Goal: Task Accomplishment & Management: Complete application form

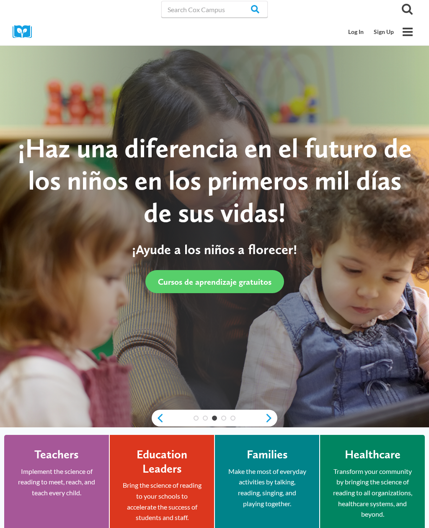
click at [387, 36] on link "Sign Up" at bounding box center [384, 32] width 30 height 16
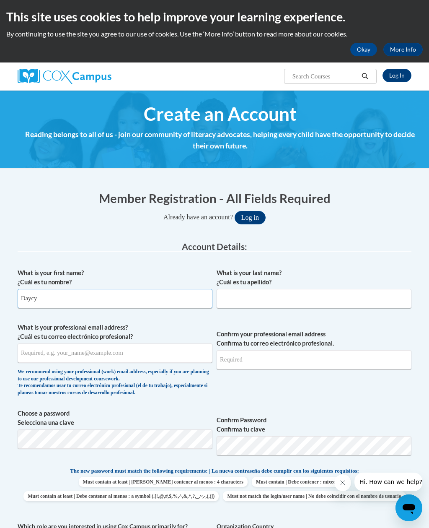
type input "Daycy"
click at [265, 298] on input "What is your last name? ¿Cuál es tu apellido?" at bounding box center [314, 298] width 195 height 19
type input "[PERSON_NAME]"
click at [109, 356] on input "What is your professional email address? ¿Cuál es tu correo electrónico profesi…" at bounding box center [115, 352] width 195 height 19
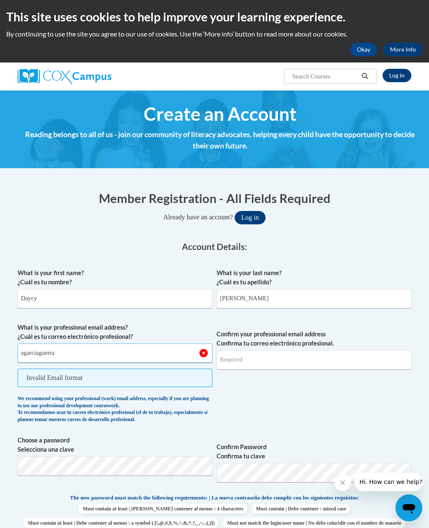
click at [97, 354] on input "agarciaguerra" at bounding box center [115, 352] width 195 height 19
click at [29, 350] on input "agarciaguerra" at bounding box center [115, 352] width 195 height 19
click at [29, 352] on input "agarciaguerra" at bounding box center [115, 352] width 195 height 19
click at [203, 353] on input "agarciaguerraagarciaguerra" at bounding box center [115, 352] width 195 height 19
click at [204, 352] on input "agarciaguerraagarciaguerra" at bounding box center [115, 352] width 195 height 19
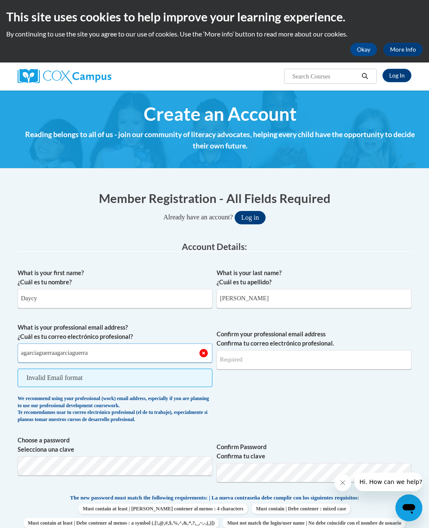
click at [201, 352] on input "agarciaguerraagarciaguerra" at bounding box center [115, 352] width 195 height 19
click at [204, 356] on input "agarciaguerraagarciaguerra" at bounding box center [115, 352] width 195 height 19
click at [203, 355] on input "agarciaguerraagarciaguerra" at bounding box center [115, 352] width 195 height 19
type input "dgarciaguerra251"
click at [122, 346] on input "dgarciaguerra251" at bounding box center [115, 352] width 195 height 19
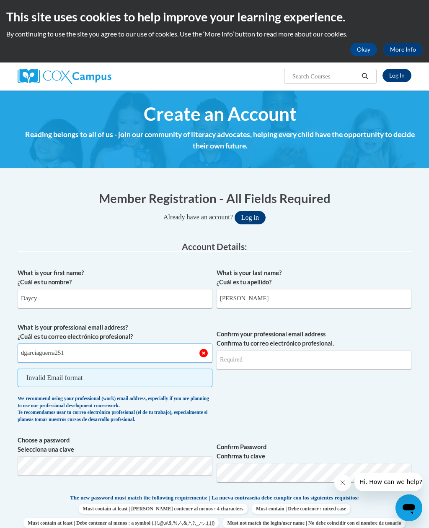
click at [102, 355] on input "dgarciaguerra251" at bounding box center [115, 352] width 195 height 19
click at [107, 355] on input "dgarciaguerra251" at bounding box center [115, 352] width 195 height 19
click at [26, 353] on input "Agarciaquerra257" at bounding box center [115, 352] width 195 height 19
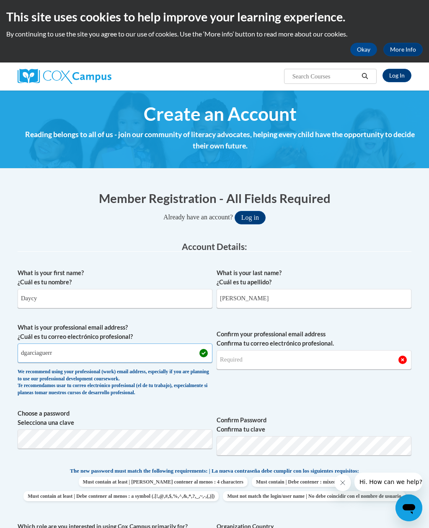
type input "dgarciaguer"
type input "[EMAIL_ADDRESS][DOMAIN_NAME]"
click at [292, 360] on input "Confirm your professional email address Confirma tu correo electrónico profesio…" at bounding box center [314, 359] width 195 height 19
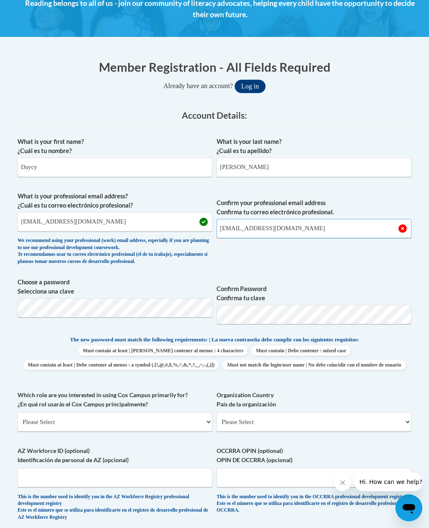
scroll to position [136, 0]
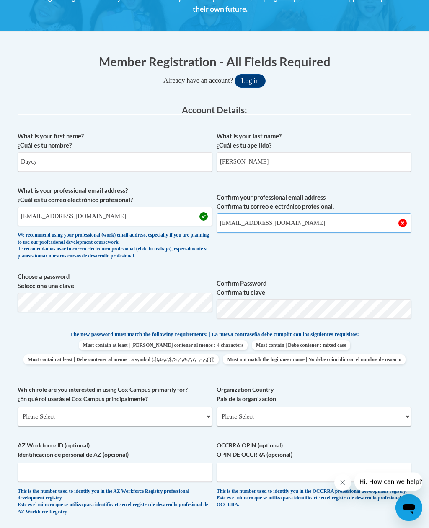
type input "[EMAIL_ADDRESS][DOMAIN_NAME]"
click at [342, 274] on span "Confirm Password Confirma tu clave" at bounding box center [314, 298] width 195 height 53
click at [405, 387] on label "Organization Country País de la organización" at bounding box center [314, 394] width 195 height 18
click at [405, 407] on select "Please Select [GEOGRAPHIC_DATA] | [GEOGRAPHIC_DATA] Outside of [GEOGRAPHIC_DATA…" at bounding box center [314, 416] width 195 height 19
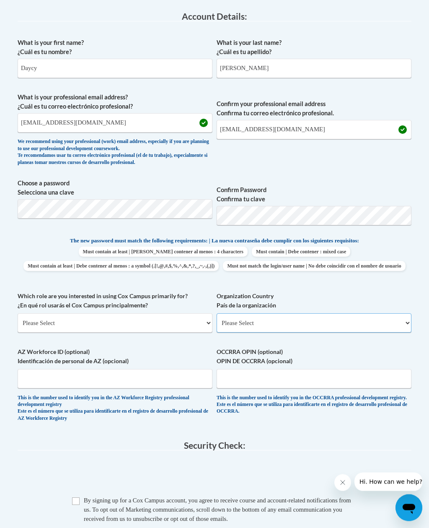
scroll to position [231, 0]
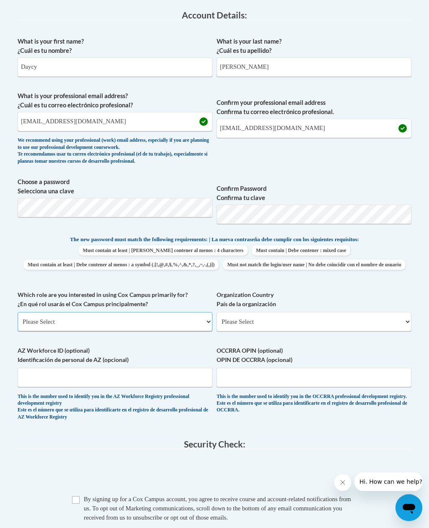
click at [144, 313] on select "Please Select College/University | Colegio/Universidad Community/Nonprofit Part…" at bounding box center [115, 321] width 195 height 19
select select "5a18ea06-2b54-4451-96f2-d152daf9eac5"
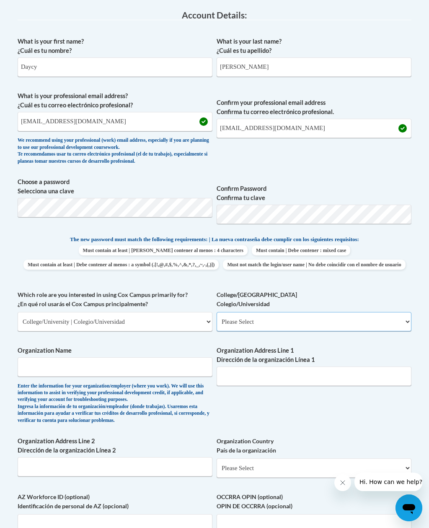
click at [275, 312] on select "Please Select College/University Staff | Empleado universitario College/Univers…" at bounding box center [314, 321] width 195 height 19
select select "99b32b07-cffc-426c-8bf6-0cd77760d84b"
type input "."
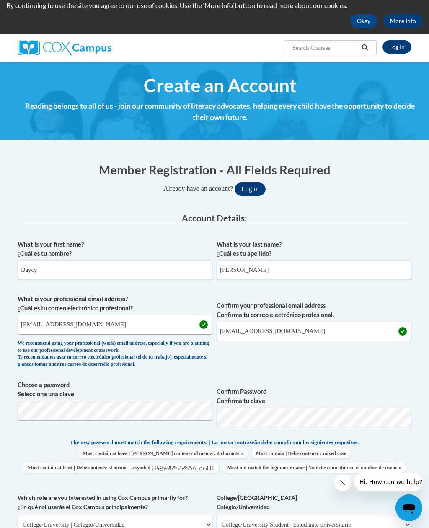
scroll to position [24, 0]
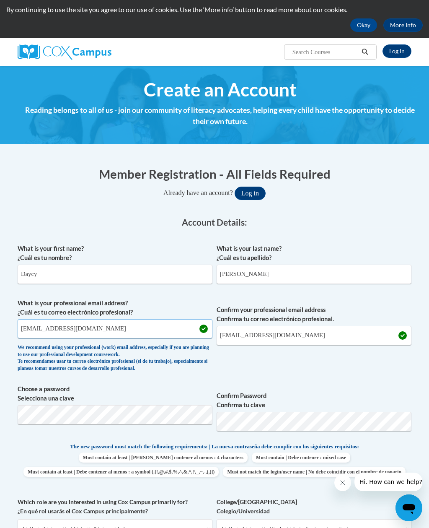
click at [160, 319] on input "[EMAIL_ADDRESS][DOMAIN_NAME]" at bounding box center [115, 328] width 195 height 19
click at [137, 321] on input "[EMAIL_ADDRESS][DOMAIN_NAME]" at bounding box center [115, 328] width 195 height 19
click at [141, 324] on input "[EMAIL_ADDRESS][DOMAIN_NAME]" at bounding box center [115, 328] width 195 height 19
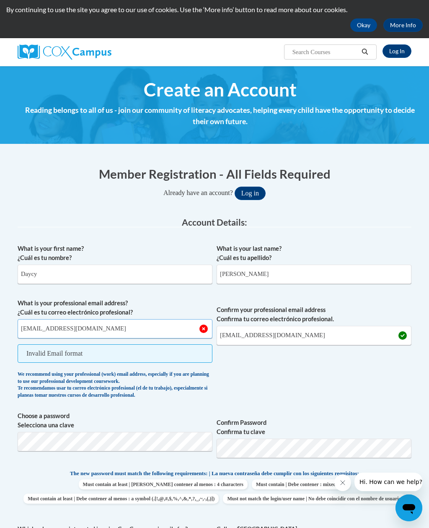
type input "[EMAIL_ADDRESS][DOMAIN_NAME]"
click at [309, 333] on input "[EMAIL_ADDRESS][DOMAIN_NAME]" at bounding box center [314, 335] width 195 height 19
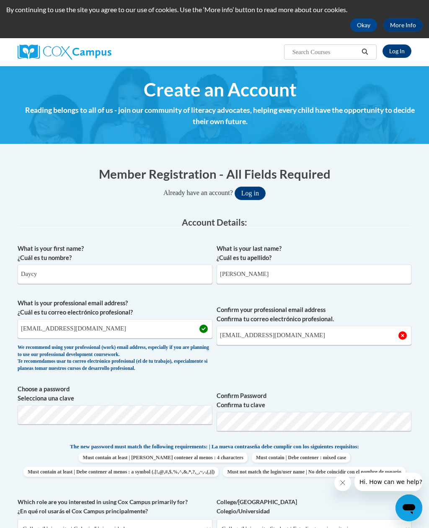
click at [366, 353] on span "Confirm your professional email address Confirma tu correo electrónico profesio…" at bounding box center [314, 337] width 195 height 78
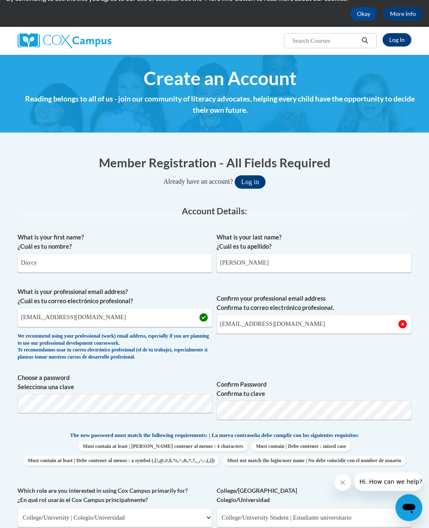
scroll to position [41, 0]
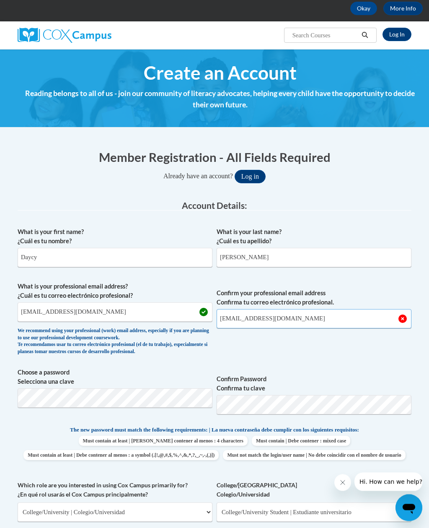
click at [309, 318] on input "[EMAIL_ADDRESS][DOMAIN_NAME]" at bounding box center [314, 318] width 195 height 19
click at [253, 317] on input "[EMAIL_ADDRESS][DOMAIN_NAME]" at bounding box center [314, 318] width 195 height 19
click at [251, 314] on input "[EMAIL_ADDRESS][DOMAIN_NAME]" at bounding box center [314, 318] width 195 height 19
type input "[EMAIL_ADDRESS][DOMAIN_NAME]"
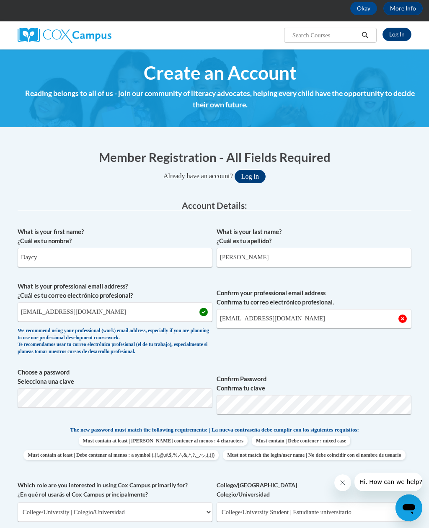
click at [320, 368] on span "Confirm Password Confirma tu clave" at bounding box center [314, 394] width 195 height 53
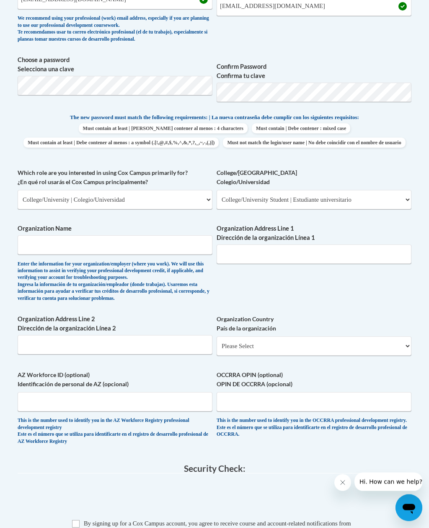
scroll to position [355, 0]
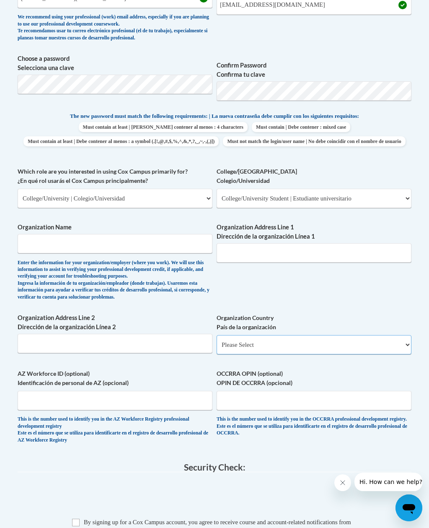
click at [331, 335] on select "Please Select [GEOGRAPHIC_DATA] | [GEOGRAPHIC_DATA] Outside of [GEOGRAPHIC_DATA…" at bounding box center [314, 344] width 195 height 19
select select "ad49bcad-a171-4b2e-b99c-48b446064914"
select select
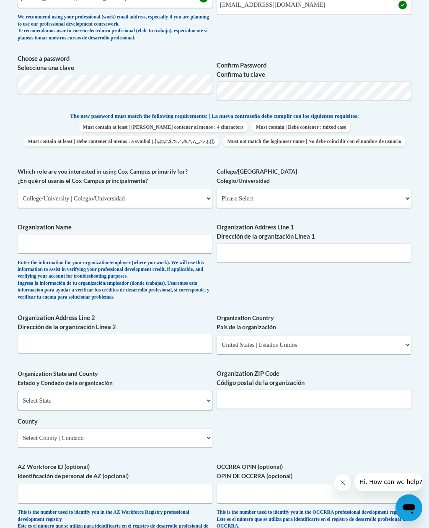
click at [161, 396] on select "Select State [US_STATE] [US_STATE] [US_STATE] [US_STATE] [US_STATE] [US_STATE] …" at bounding box center [115, 400] width 195 height 19
select select "[US_STATE]"
type input "Z"
click at [38, 223] on label "Organization Name" at bounding box center [115, 227] width 195 height 9
click at [38, 234] on input "Organization Name" at bounding box center [115, 243] width 195 height 19
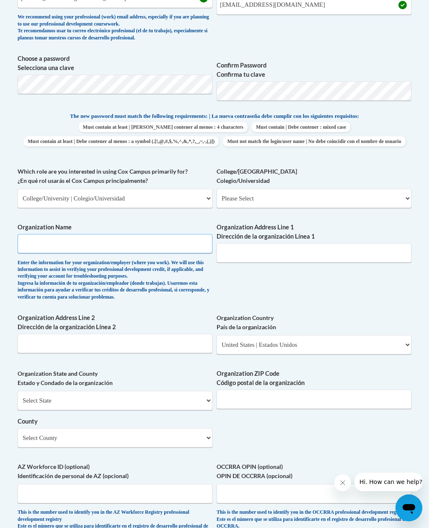
click at [47, 239] on input "Organization Name" at bounding box center [115, 243] width 195 height 19
type input "[PERSON_NAME] community college"
click at [352, 249] on input "Organization Address Line 1 Dirección de la organización Línea 1" at bounding box center [314, 252] width 195 height 19
click at [257, 248] on input "[PERSON_NAME] community College" at bounding box center [314, 252] width 195 height 19
type input "[PERSON_NAME] [GEOGRAPHIC_DATA]"
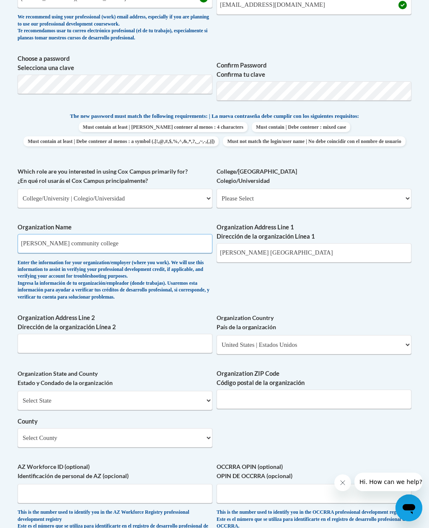
click at [78, 234] on input "[PERSON_NAME] community college" at bounding box center [115, 243] width 195 height 19
click at [73, 237] on input "[PERSON_NAME] community college" at bounding box center [115, 243] width 195 height 19
type input "[PERSON_NAME] Community College"
click at [364, 293] on div "What is your first name? ¿Cuál es tu nombre? [PERSON_NAME] What is your last na…" at bounding box center [215, 227] width 394 height 636
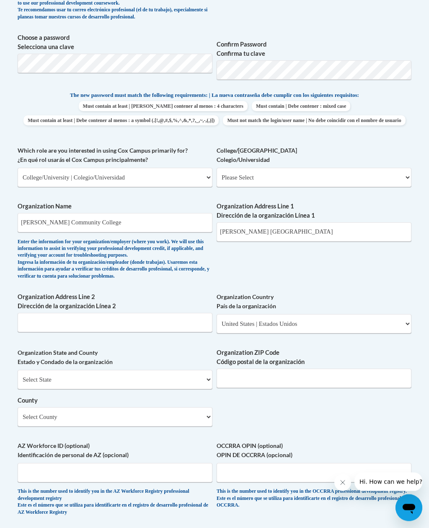
scroll to position [409, 0]
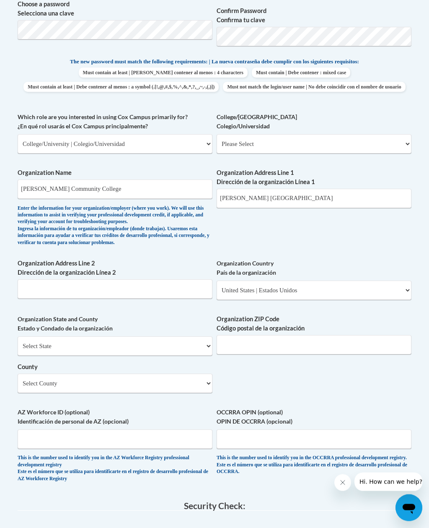
click at [75, 268] on label "Organization Address Line 2 Dirección de la organización Línea 2" at bounding box center [115, 268] width 195 height 18
click at [75, 280] on input "Organization Address Line 2 Dirección de la organización Línea 2" at bounding box center [115, 289] width 195 height 19
click at [243, 191] on input "[PERSON_NAME] [GEOGRAPHIC_DATA]" at bounding box center [314, 198] width 195 height 19
click at [55, 281] on input "Organization Address Line 2 Dirección de la organización Línea 2" at bounding box center [115, 288] width 195 height 19
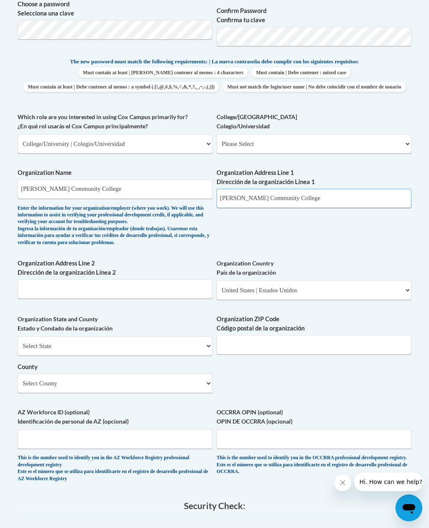
click at [375, 192] on input "[PERSON_NAME] Community College" at bounding box center [314, 198] width 195 height 19
type input "[PERSON_NAME]"
type input "[STREET_ADDRESS][PERSON_NAME]"
click at [397, 244] on div "What is your first name? ¿Cuál es tu nombre? [PERSON_NAME] What is your last na…" at bounding box center [215, 173] width 394 height 636
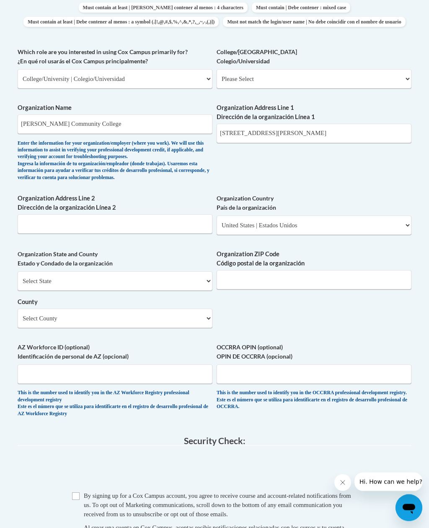
scroll to position [474, 0]
click at [350, 279] on input "Organization ZIP Code Código postal de la organización" at bounding box center [314, 279] width 195 height 19
type input "28349"
click at [361, 318] on div "What is your first name? ¿Cuál es tu nombre? [PERSON_NAME] What is your last na…" at bounding box center [215, 108] width 394 height 636
click at [134, 309] on select "Select County Alamance [PERSON_NAME] [PERSON_NAME] [PERSON_NAME] [PERSON_NAME] …" at bounding box center [115, 318] width 195 height 19
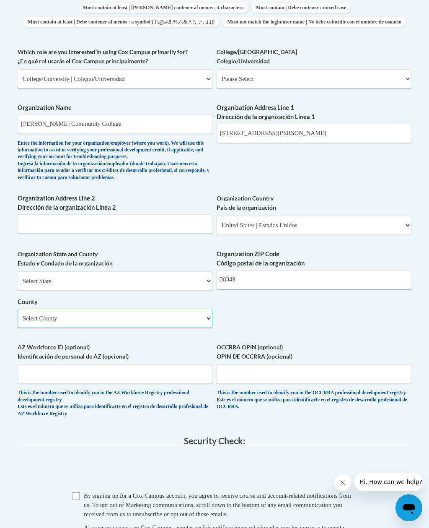
select select "Duplin"
click at [33, 364] on input "AZ Workforce ID (optional) Identificación de personal de AZ (opcional)" at bounding box center [115, 373] width 195 height 19
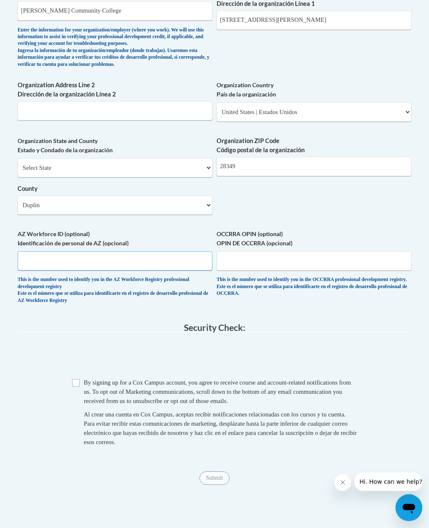
scroll to position [588, 0]
click at [77, 379] on input "Checkbox" at bounding box center [76, 383] width 8 height 8
checkbox input "true"
click at [223, 471] on input "Submit" at bounding box center [215, 477] width 30 height 13
